Goal: Task Accomplishment & Management: Manage account settings

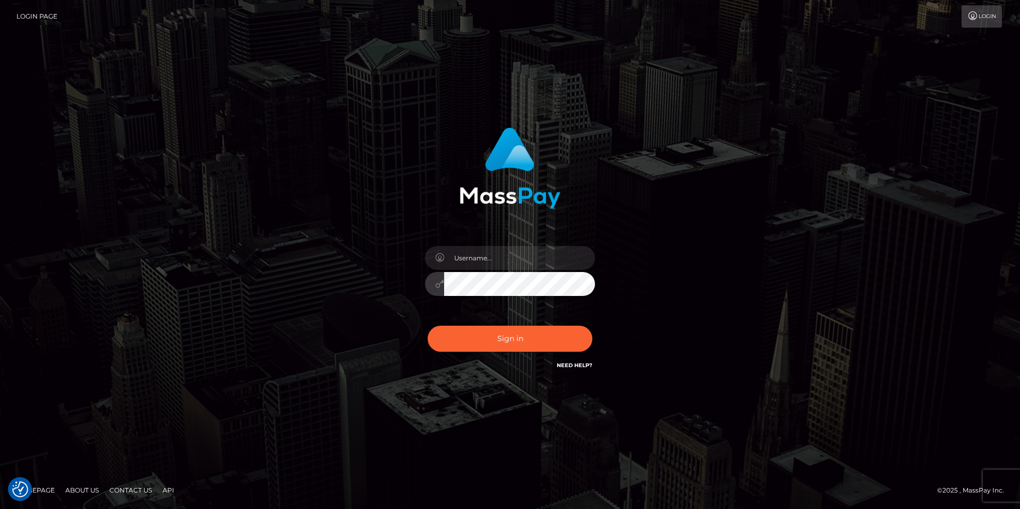
click at [409, 285] on div "Sign in" at bounding box center [510, 249] width 279 height 260
click at [517, 252] on input "text" at bounding box center [519, 258] width 151 height 24
type input "taylar.live"
click at [427, 325] on button "Sign in" at bounding box center [509, 338] width 165 height 26
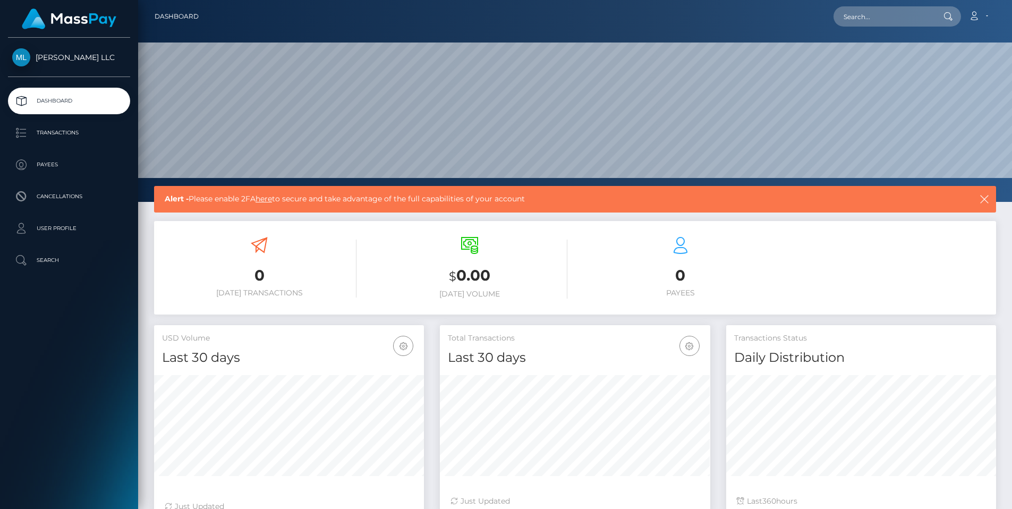
scroll to position [189, 270]
click at [81, 125] on p "Transactions" at bounding box center [69, 133] width 114 height 16
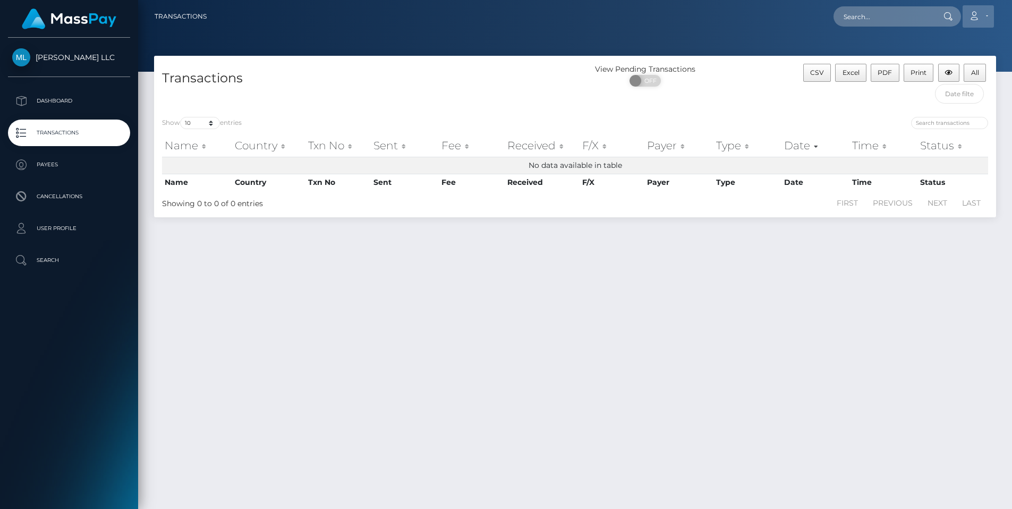
click at [979, 16] on icon at bounding box center [973, 16] width 11 height 8
click at [982, 14] on link "Account" at bounding box center [977, 16] width 31 height 22
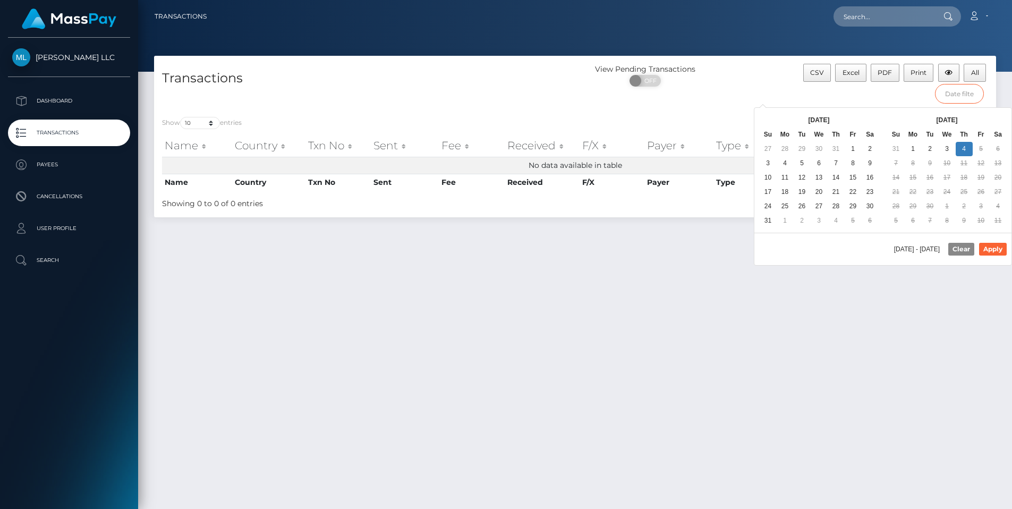
click at [959, 96] on input "text" at bounding box center [959, 94] width 49 height 20
click at [575, 81] on div "ON OFF" at bounding box center [645, 83] width 140 height 17
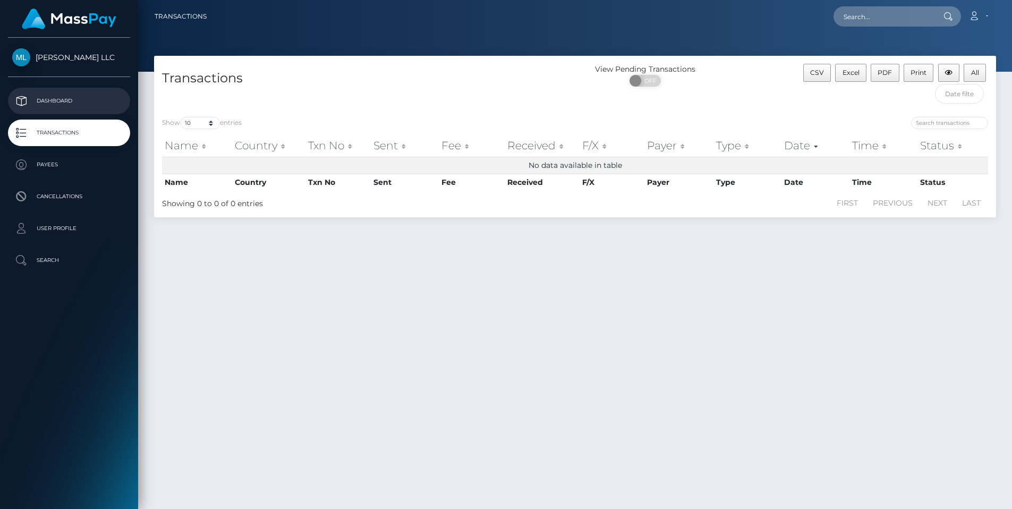
click at [59, 106] on p "Dashboard" at bounding box center [69, 101] width 114 height 16
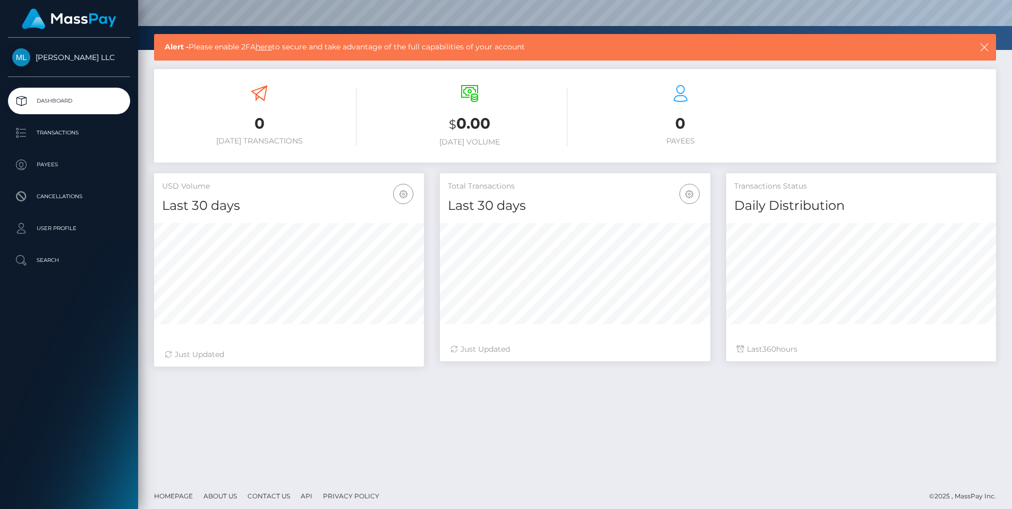
scroll to position [158, 0]
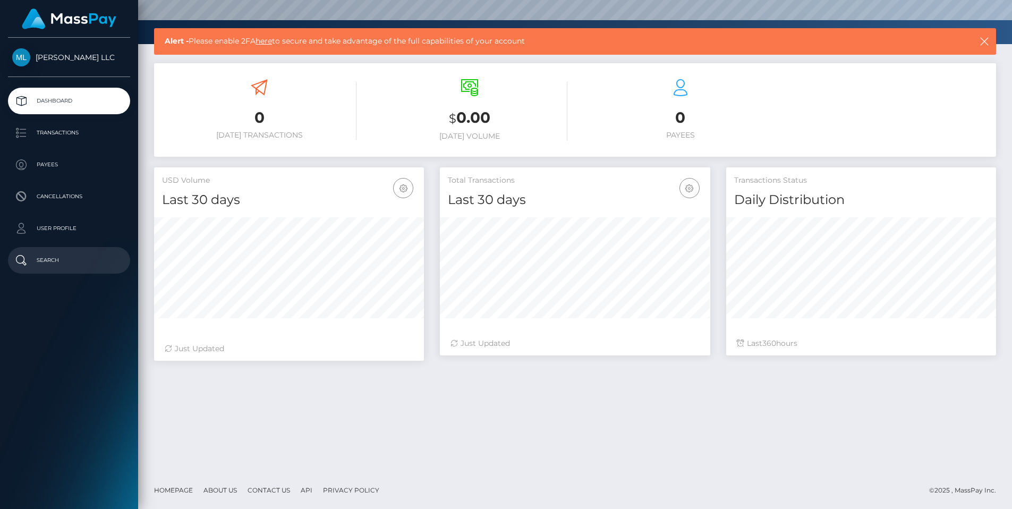
click at [45, 260] on p "Search" at bounding box center [69, 260] width 114 height 16
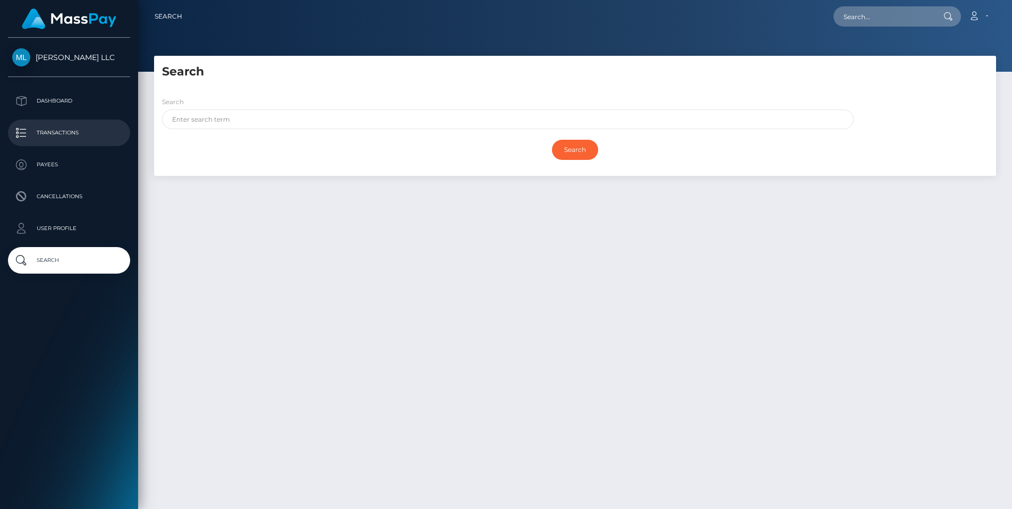
click at [58, 140] on p "Transactions" at bounding box center [69, 133] width 114 height 16
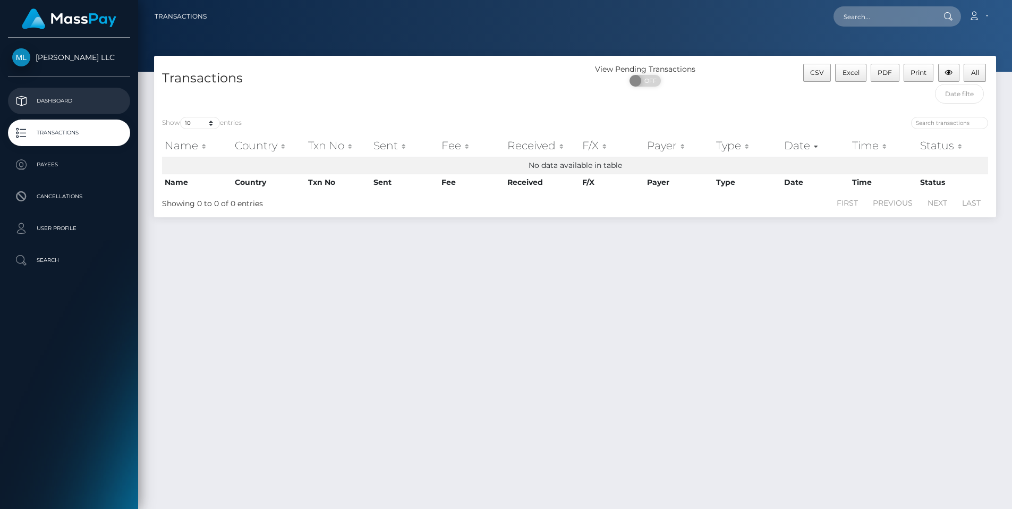
click at [52, 102] on p "Dashboard" at bounding box center [69, 101] width 114 height 16
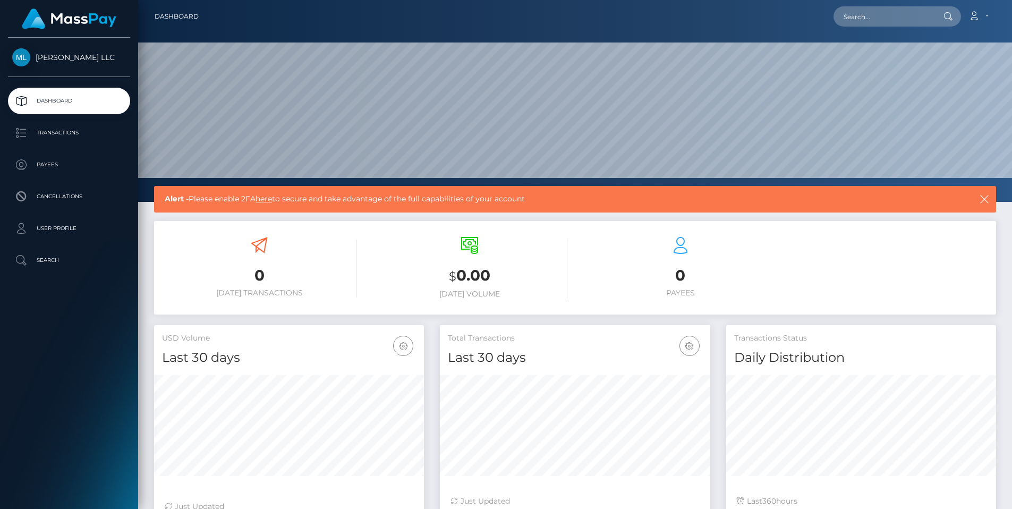
click at [48, 54] on span "[PERSON_NAME] LLC" at bounding box center [69, 58] width 122 height 10
click at [19, 56] on span "[PERSON_NAME] LLC" at bounding box center [69, 58] width 122 height 10
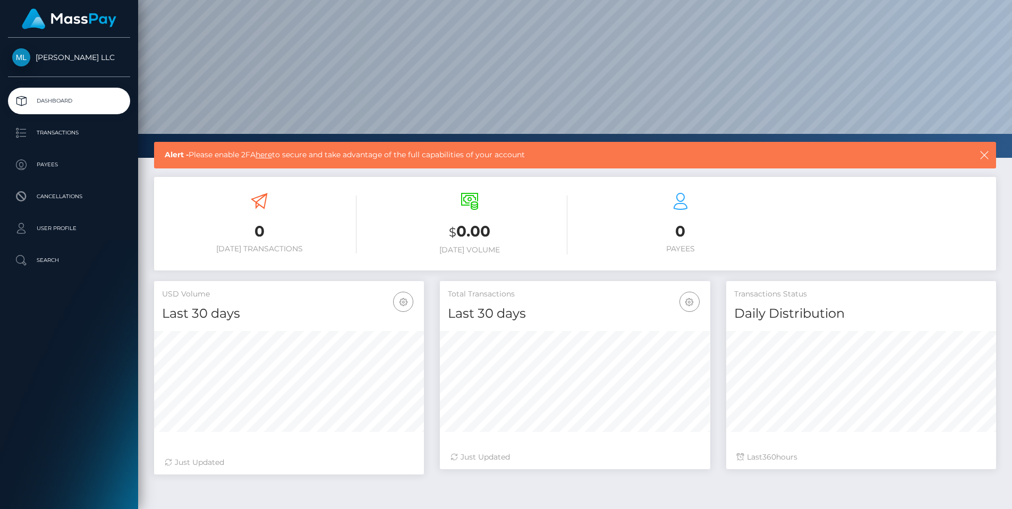
scroll to position [0, 0]
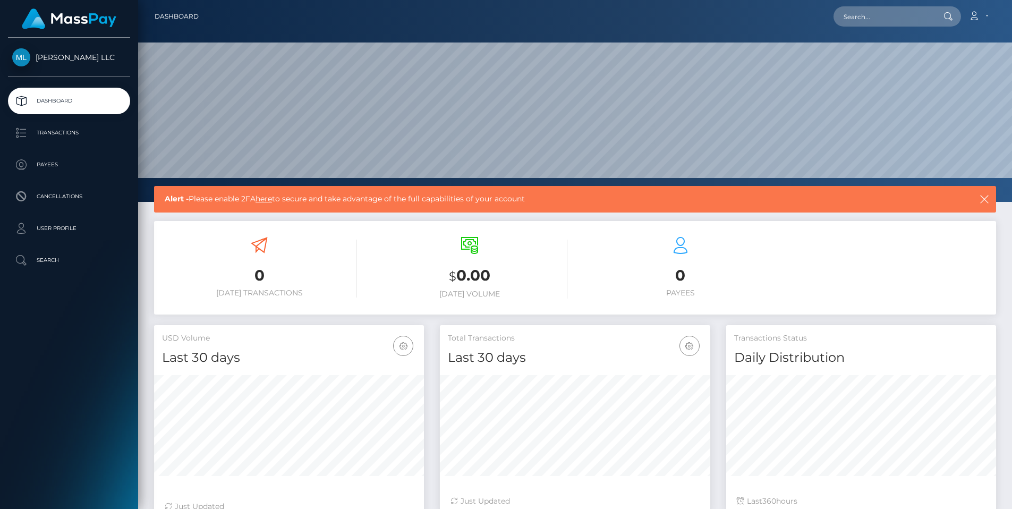
click at [265, 201] on link "here" at bounding box center [263, 199] width 16 height 10
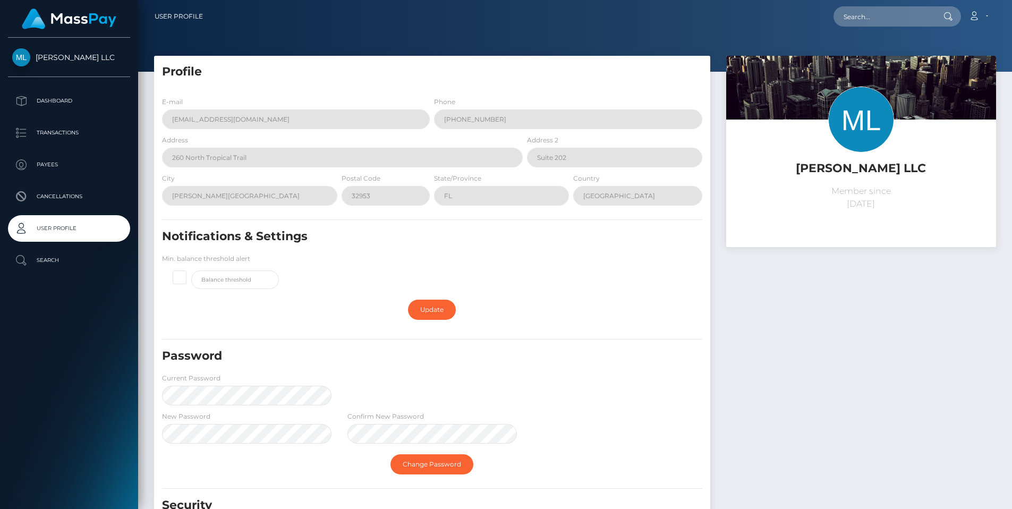
scroll to position [98, 0]
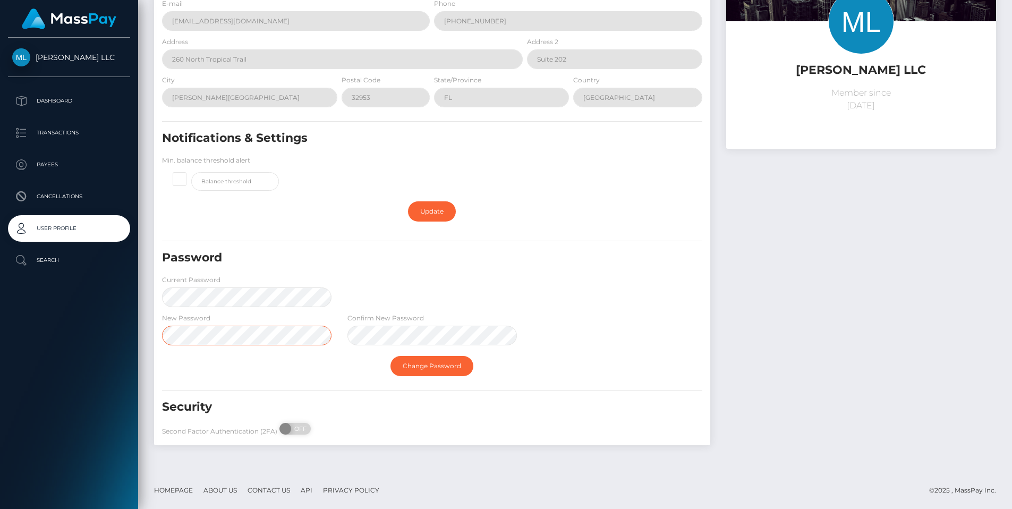
click at [86, 319] on div "[PERSON_NAME] LLC Dashboard Transactions Payees Cancellations" at bounding box center [506, 156] width 1012 height 509
click at [290, 425] on div "ON OFF" at bounding box center [285, 429] width 53 height 12
checkbox input "true"
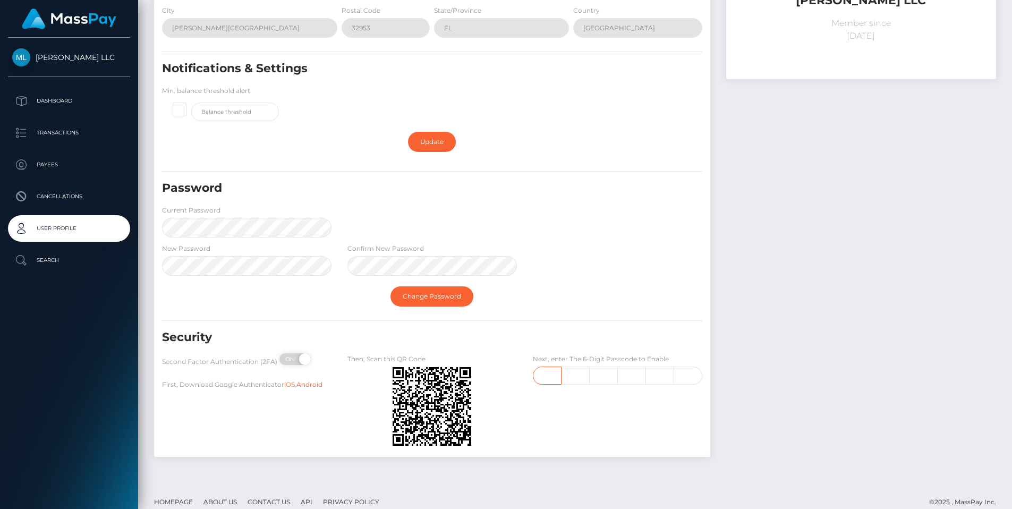
scroll to position [173, 0]
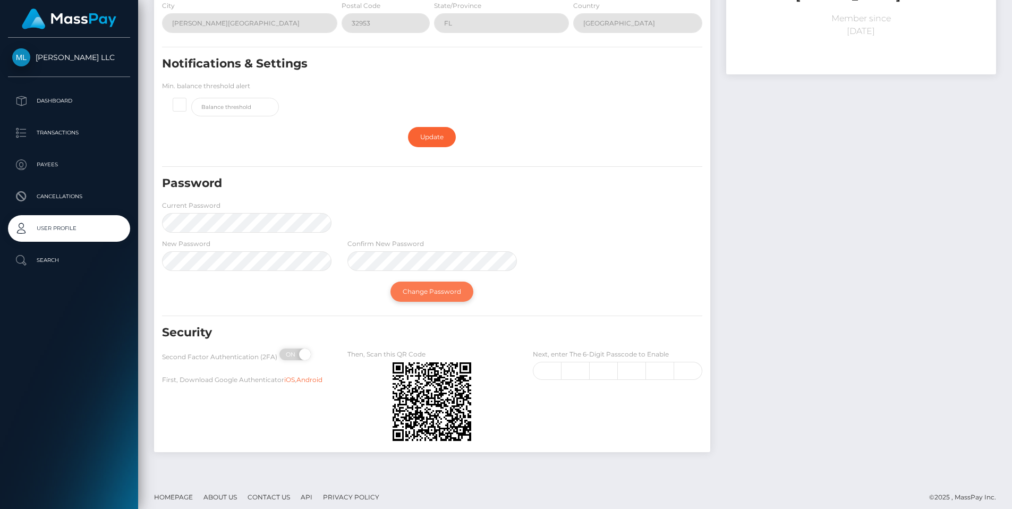
click at [436, 293] on link "Change Password" at bounding box center [431, 291] width 83 height 20
click at [551, 367] on input "text" at bounding box center [547, 371] width 29 height 18
click at [552, 367] on input "text" at bounding box center [547, 371] width 29 height 18
type input "7"
type input "8"
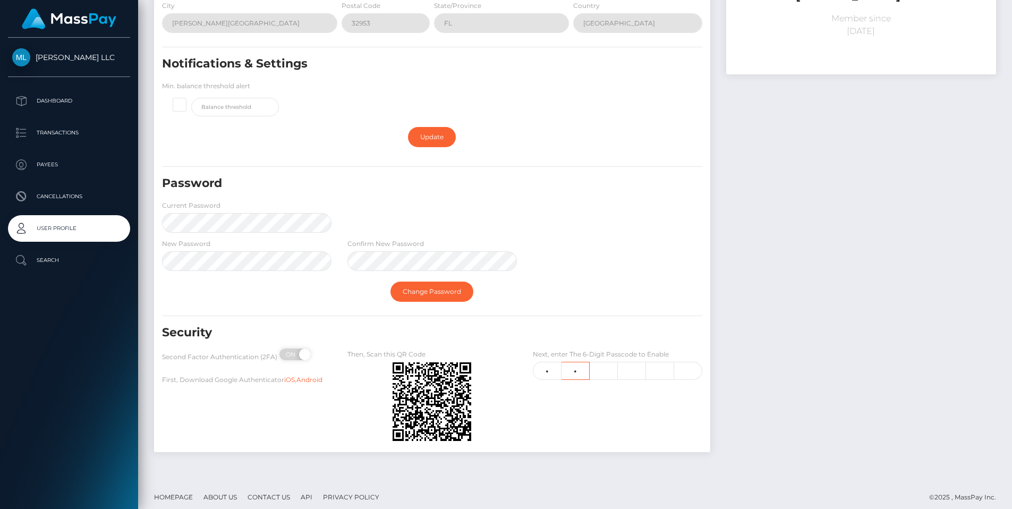
type input "2"
type input "7"
type input "6"
type input "0"
type input "9"
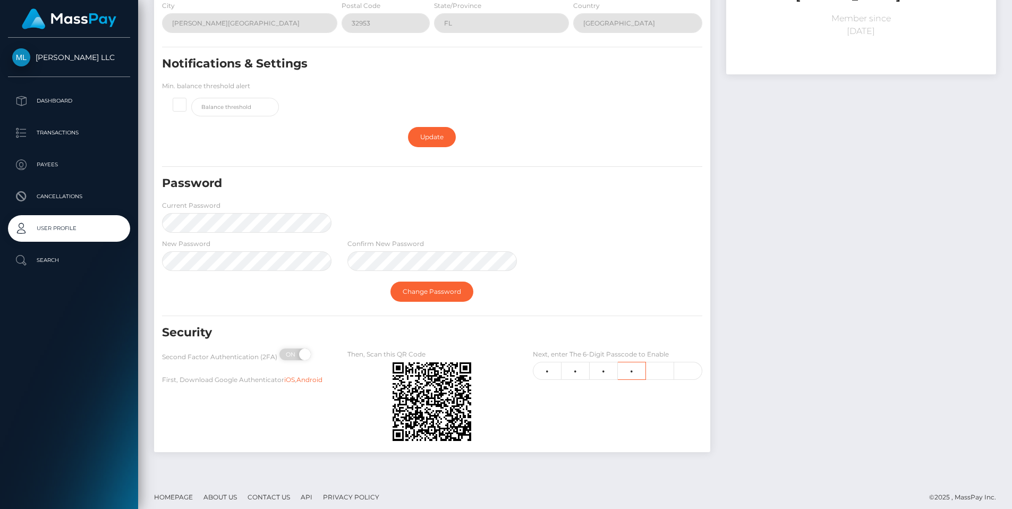
type input "2"
type input "4"
type input "6"
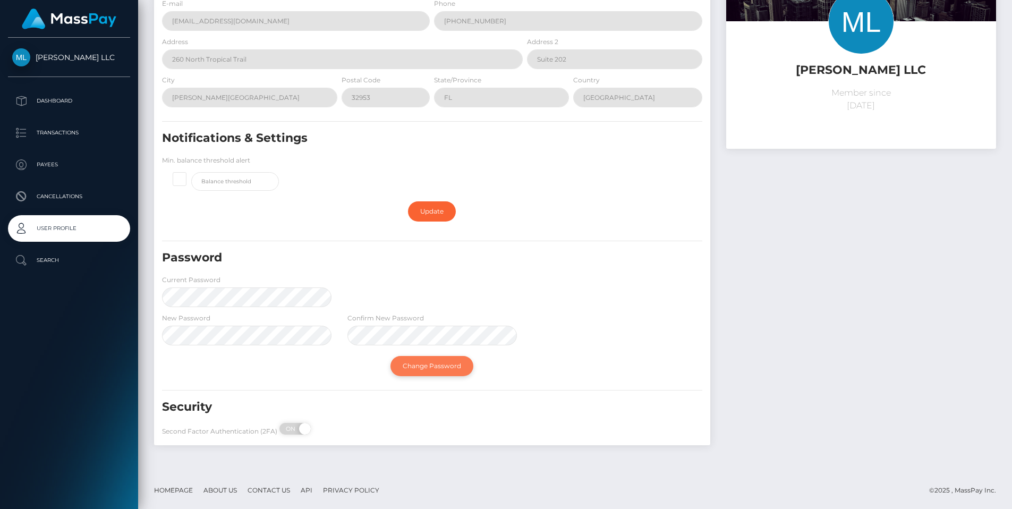
scroll to position [0, 0]
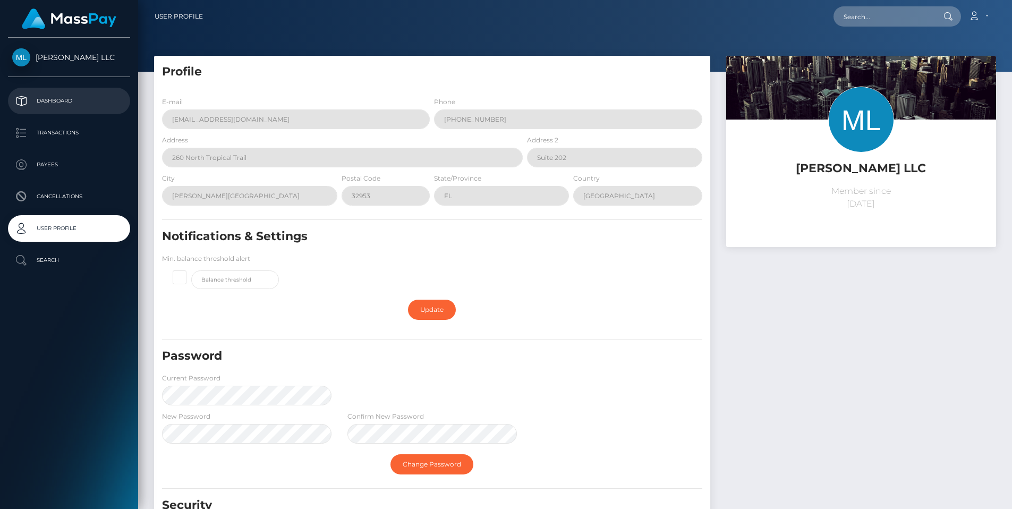
click at [62, 89] on link "Dashboard" at bounding box center [69, 101] width 122 height 27
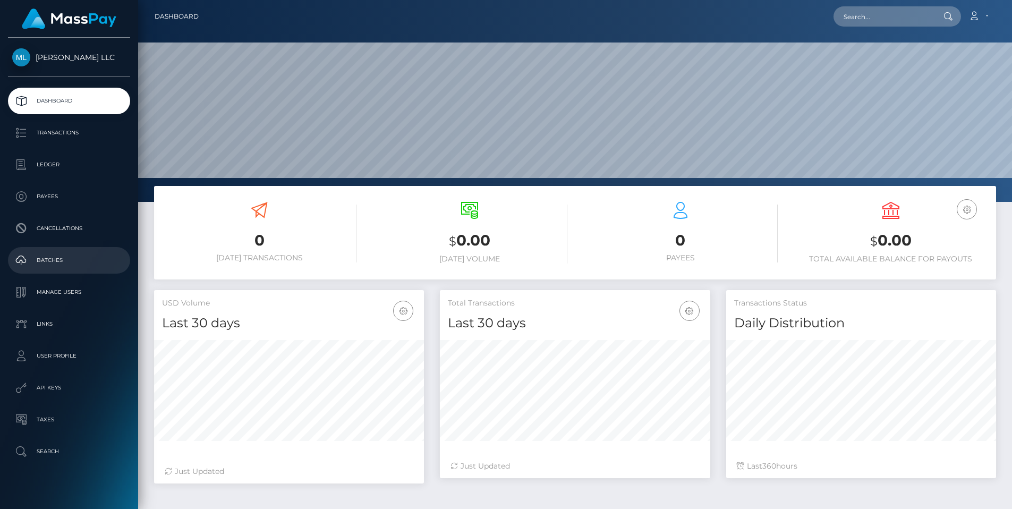
click at [72, 256] on p "Batches" at bounding box center [69, 260] width 114 height 16
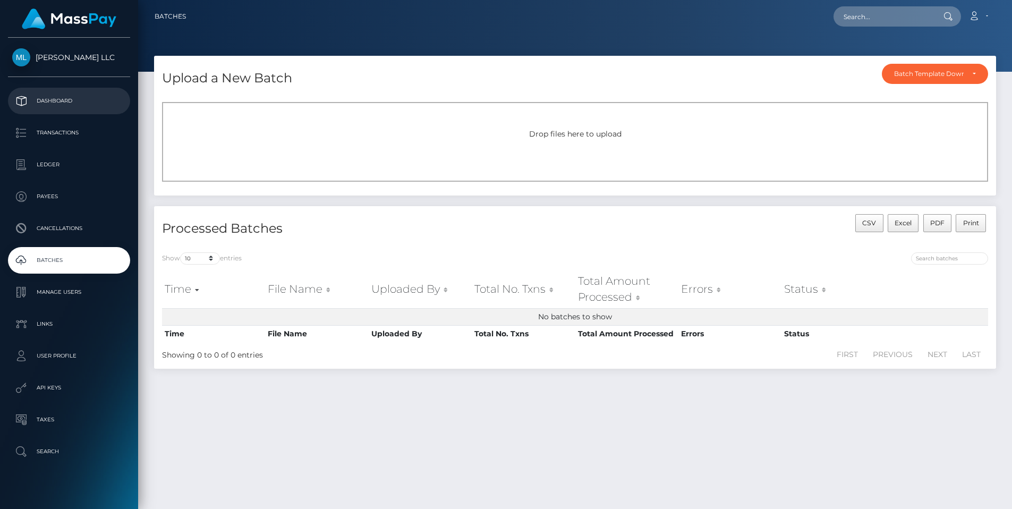
click at [54, 95] on p "Dashboard" at bounding box center [69, 101] width 114 height 16
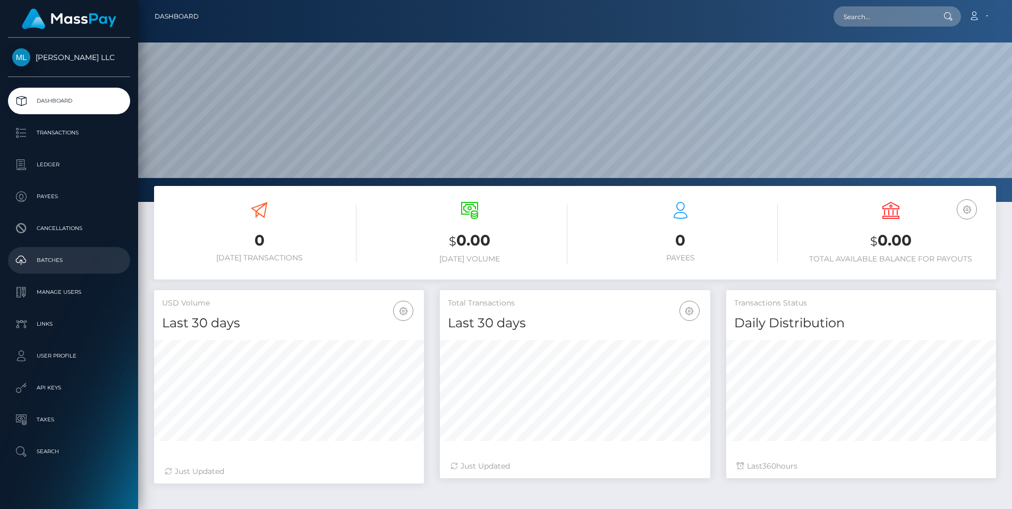
scroll to position [189, 270]
